Goal: Information Seeking & Learning: Learn about a topic

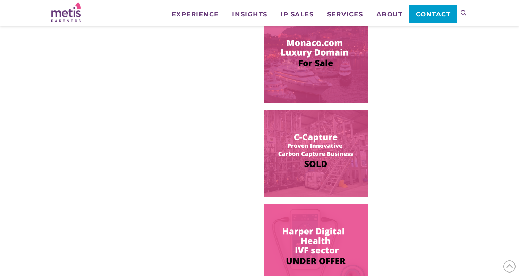
scroll to position [421, 0]
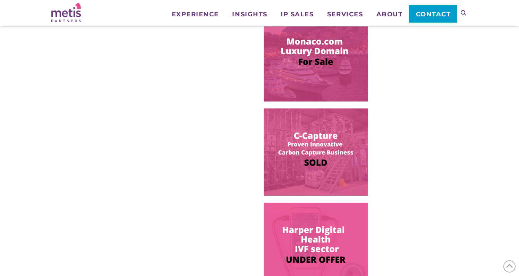
click at [303, 64] on img at bounding box center [316, 57] width 104 height 87
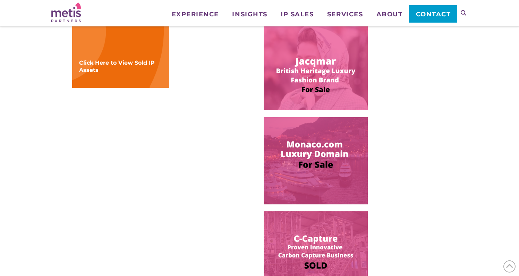
scroll to position [305, 0]
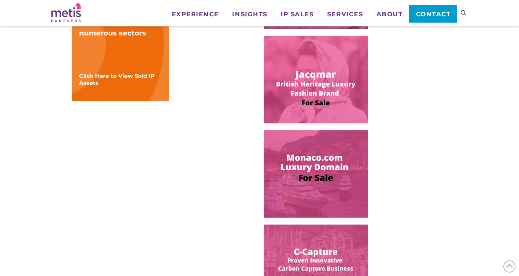
click at [286, 117] on img at bounding box center [316, 79] width 104 height 87
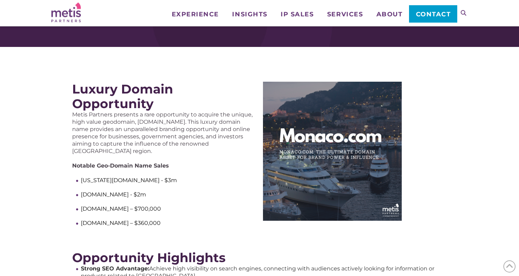
scroll to position [48, 0]
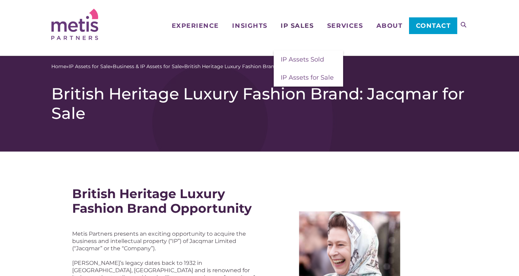
click at [287, 27] on span "IP Sales" at bounding box center [297, 26] width 33 height 6
click at [293, 61] on span "IP Assets Sold" at bounding box center [302, 60] width 43 height 8
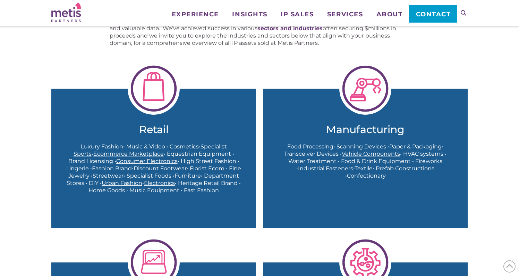
scroll to position [194, 0]
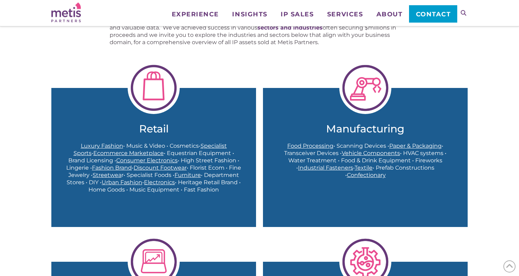
click at [146, 109] on img at bounding box center [154, 88] width 52 height 52
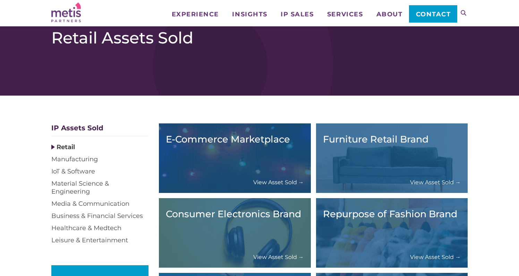
scroll to position [102, 0]
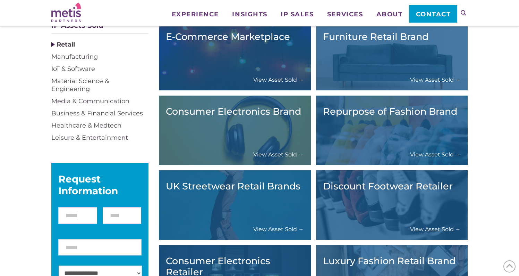
click at [198, 69] on div "E-Commerce Marketplace View Asset Sold →" at bounding box center [235, 56] width 138 height 56
click at [264, 78] on link "View Asset Sold →" at bounding box center [278, 79] width 51 height 7
click at [351, 116] on h3 "Repurpose of Fashion Brand" at bounding box center [392, 111] width 138 height 11
click at [414, 153] on link "View Asset Sold →" at bounding box center [435, 154] width 51 height 7
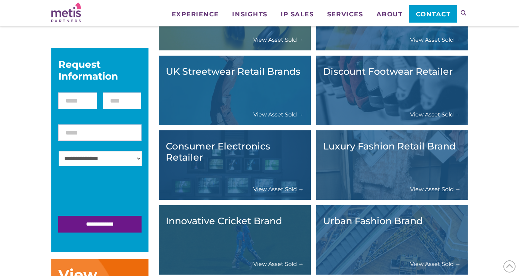
scroll to position [213, 0]
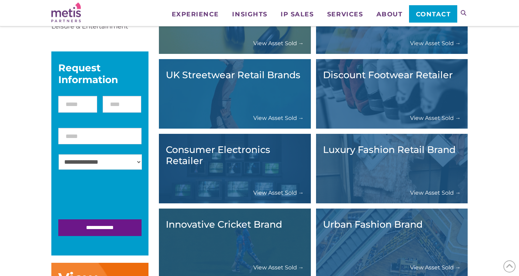
click at [343, 122] on div "Discount Footwear Retailer View Asset Sold →" at bounding box center [392, 93] width 152 height 69
click at [383, 115] on div "Discount Footwear Retailer View Asset Sold →" at bounding box center [392, 94] width 138 height 56
click at [419, 118] on link "View Asset Sold →" at bounding box center [435, 117] width 51 height 7
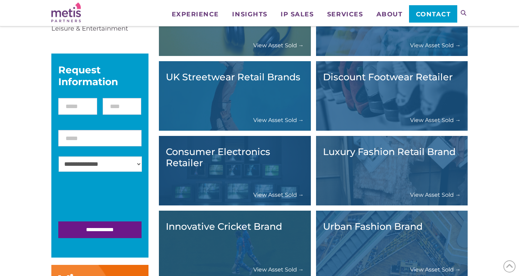
scroll to position [209, 0]
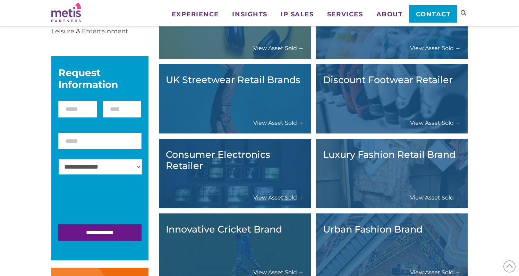
click at [353, 170] on div "Luxury Fashion Retail Brand View Asset Sold →" at bounding box center [392, 173] width 138 height 56
click at [425, 196] on link "View Asset Sold →" at bounding box center [435, 197] width 51 height 7
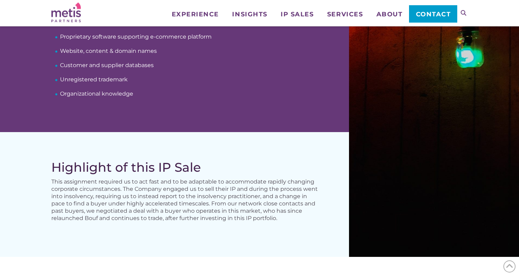
scroll to position [293, 0]
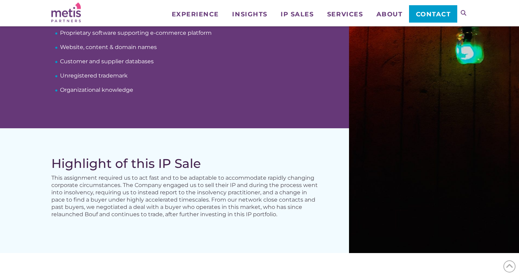
click at [221, 127] on div "IP Assets Sold Goodwill rights in the Bouf brand Proprietary software supportin…" at bounding box center [174, 47] width 349 height 162
click at [204, 143] on div "Highlight of this IP Sale This assignment required us to act fast and to be ada…" at bounding box center [174, 190] width 349 height 125
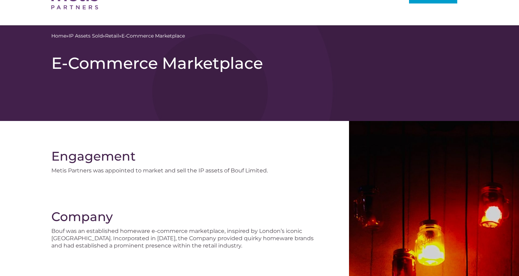
scroll to position [0, 0]
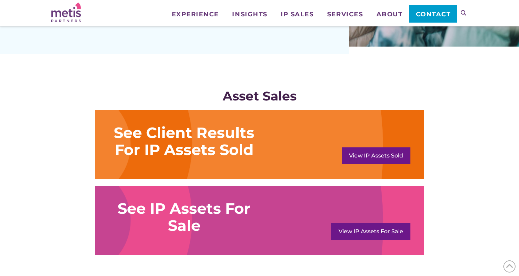
scroll to position [360, 0]
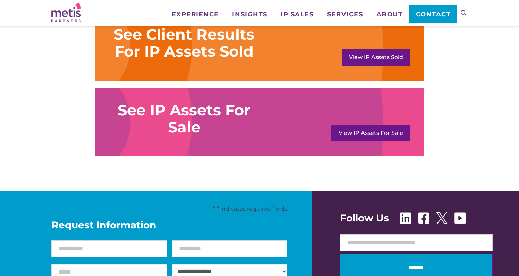
scroll to position [600, 0]
